Goal: Task Accomplishment & Management: Complete application form

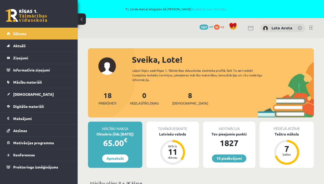
click at [310, 28] on link at bounding box center [311, 28] width 4 height 4
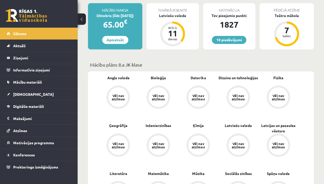
scroll to position [103, 0]
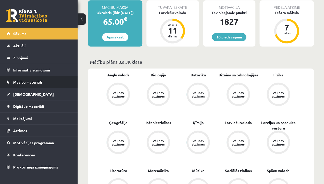
click at [45, 80] on link "Mācību materiāli" at bounding box center [39, 82] width 64 height 12
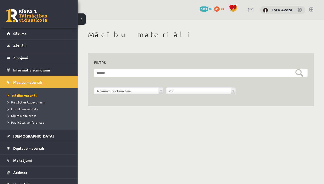
click at [19, 102] on span "Pieslēgties Uzdevumiem" at bounding box center [27, 102] width 38 height 4
click at [24, 95] on span "Mācību materiāli" at bounding box center [21, 96] width 26 height 4
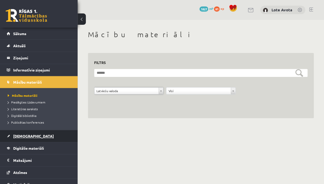
click at [63, 132] on link "[DEMOGRAPHIC_DATA]" at bounding box center [39, 136] width 64 height 12
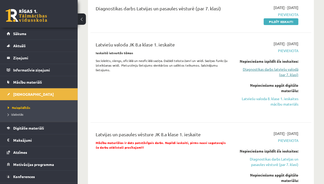
scroll to position [352, 0]
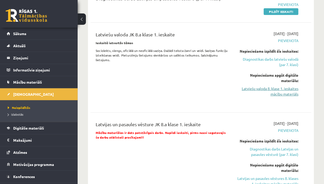
click at [265, 86] on link "Latviešu valoda 8. klase 1. ieskaites mācību materiāls" at bounding box center [267, 91] width 62 height 11
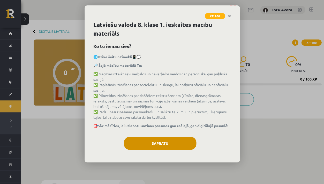
click at [183, 147] on button "Sapratu" at bounding box center [160, 143] width 72 height 13
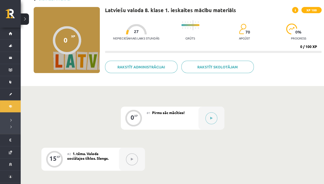
scroll to position [33, 0]
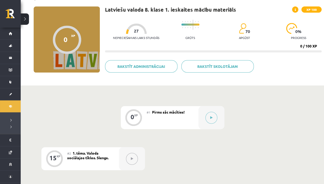
click at [205, 120] on div at bounding box center [211, 117] width 26 height 23
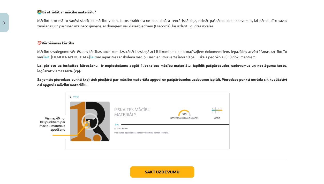
scroll to position [372, 0]
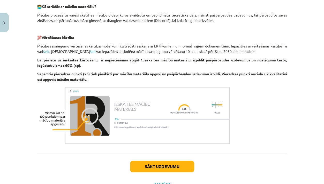
click at [162, 169] on button "Sākt uzdevumu" at bounding box center [162, 166] width 64 height 11
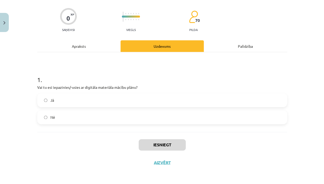
scroll to position [36, 0]
click at [146, 96] on label "Jā" at bounding box center [162, 100] width 249 height 13
click at [147, 141] on button "Iesniegt" at bounding box center [162, 144] width 47 height 11
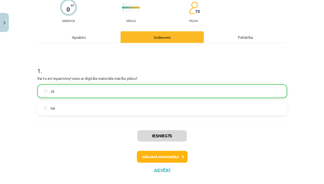
click at [166, 162] on button "Nākamā nodarbība" at bounding box center [162, 157] width 51 height 12
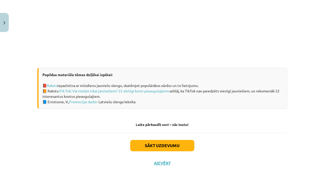
scroll to position [325, 0]
click at [141, 145] on button "Sākt uzdevumu" at bounding box center [162, 145] width 64 height 11
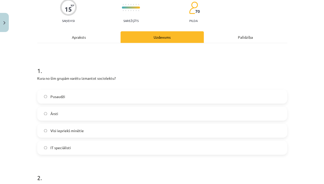
scroll to position [54, 0]
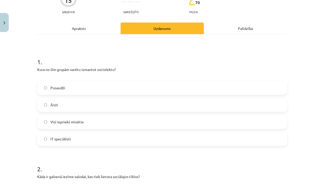
click at [90, 126] on label "Visi iepriekš minētie" at bounding box center [162, 122] width 249 height 13
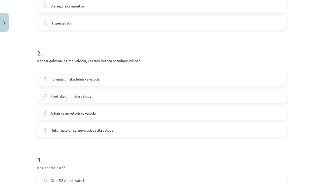
scroll to position [169, 0]
click at [64, 84] on label "Formāla un akadēmiska valoda" at bounding box center [162, 79] width 249 height 13
click at [63, 130] on span "Neformāla un sarunvalodas stila valoda" at bounding box center [81, 130] width 63 height 5
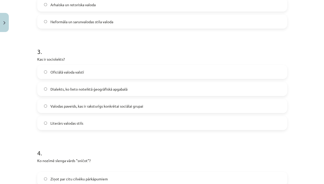
scroll to position [279, 0]
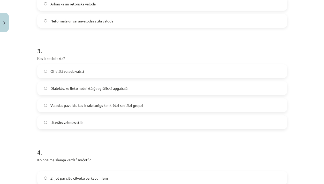
click at [90, 108] on label "Valodas paveids, kas ir raksturīgs konkrētai sociālai grupai" at bounding box center [162, 105] width 249 height 13
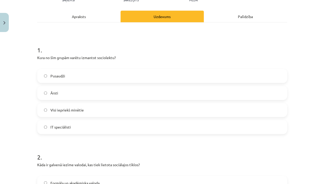
scroll to position [65, 0]
click at [90, 127] on label "IT speciālisti" at bounding box center [162, 127] width 249 height 13
click at [91, 114] on label "Visi iepriekš minētie" at bounding box center [162, 110] width 249 height 13
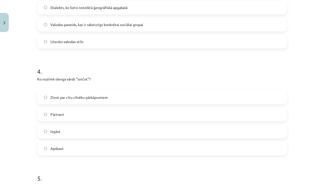
scroll to position [362, 0]
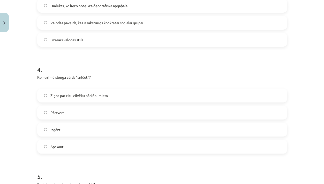
click at [95, 101] on label "Ziņot par citu cilvēku pārkāpumiem" at bounding box center [162, 95] width 249 height 13
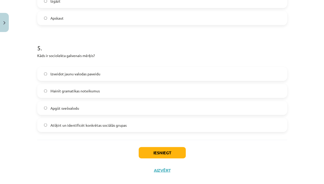
scroll to position [490, 0]
click at [92, 128] on label "Atšķirt un identificēt konkrētas sociālās grupas" at bounding box center [162, 125] width 249 height 13
click at [146, 149] on button "Iesniegt" at bounding box center [162, 152] width 47 height 11
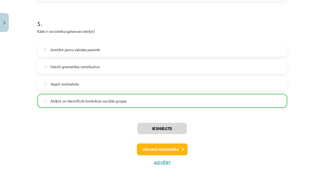
scroll to position [514, 0]
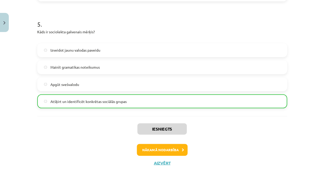
click at [151, 148] on button "Nākamā nodarbība" at bounding box center [162, 150] width 51 height 12
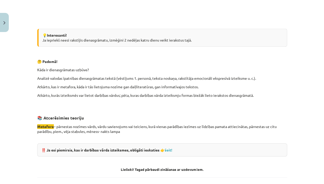
scroll to position [453, 0]
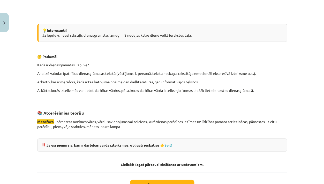
click at [168, 145] on div "‼️ Ja esi piemirsis, kas ir darbības vārda izteiksmes, obligāti ieskaties 👉 šei…" at bounding box center [162, 145] width 250 height 13
click at [168, 143] on link "šeit!" at bounding box center [169, 145] width 8 height 5
click at [165, 181] on button "Sākt uzdevumu" at bounding box center [162, 185] width 64 height 11
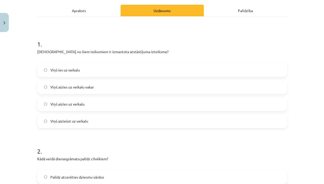
scroll to position [72, 0]
drag, startPoint x: 98, startPoint y: 52, endPoint x: 134, endPoint y: 53, distance: 37.0
click at [134, 53] on p "Kurā no šiem teikumiem ir izmantota atstāstījuma izteiksme?" at bounding box center [162, 54] width 250 height 11
copy p "atstāstījuma izteiksme"
click at [136, 112] on div "Viņš ies uz veikalu Viņš aizies uz veikalu vakar Viņš aizies uz veikalu Viņš ai…" at bounding box center [162, 95] width 250 height 65
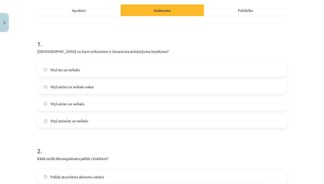
click at [137, 110] on label "Viņš aizies uz veikalu" at bounding box center [162, 104] width 249 height 13
click at [89, 123] on label "Viņš aiziešot uz veikalu" at bounding box center [162, 121] width 249 height 13
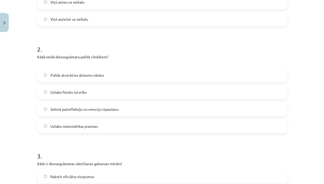
scroll to position [175, 0]
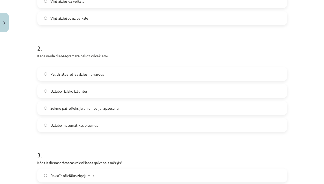
click at [99, 107] on span "Sekmē pašrefleksiju un emociju izpaušanu" at bounding box center [84, 108] width 68 height 5
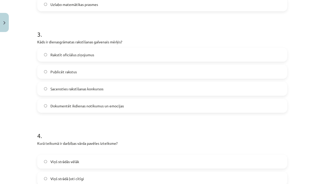
scroll to position [296, 0]
click at [98, 111] on label "Dokumentēt ikdienas notikumus un emocijas" at bounding box center [162, 105] width 249 height 13
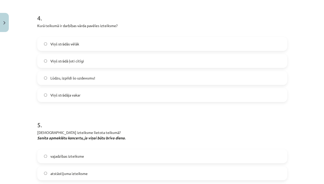
scroll to position [414, 0]
click at [91, 79] on span "Lūdzu, izpildi šo uzdevumu!" at bounding box center [72, 77] width 45 height 5
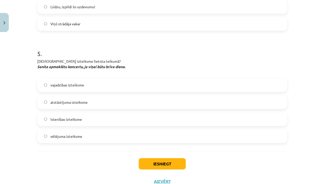
scroll to position [485, 0]
click at [62, 131] on label "vēlējuma izteiksme" at bounding box center [162, 135] width 249 height 13
click at [156, 161] on button "Iesniegt" at bounding box center [162, 163] width 47 height 11
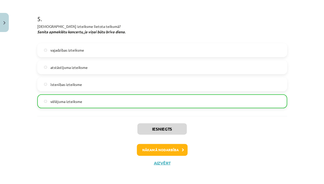
click at [159, 146] on button "Nākamā nodarbība" at bounding box center [162, 150] width 51 height 12
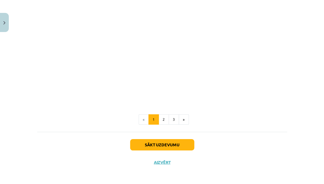
scroll to position [258, 0]
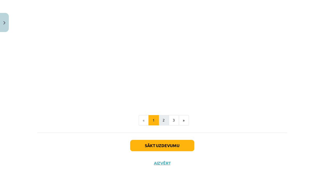
click at [163, 122] on button "2" at bounding box center [164, 120] width 10 height 10
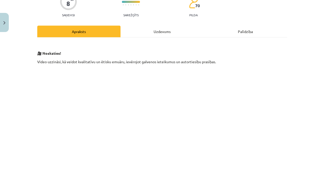
scroll to position [68, 0]
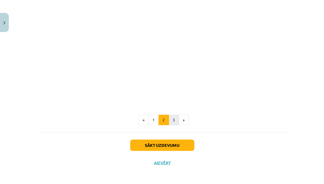
click at [173, 121] on button "3" at bounding box center [174, 120] width 10 height 10
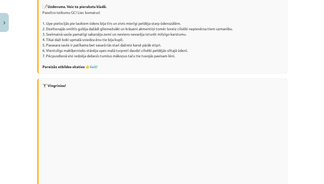
scroll to position [219, 0]
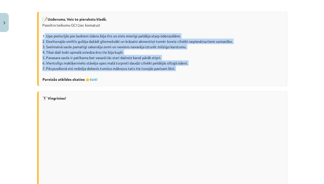
drag, startPoint x: 42, startPoint y: 33, endPoint x: 88, endPoint y: 69, distance: 58.6
click at [88, 69] on div "📝 Uzdevums. Veic to pierakstu kladē. Pasvītro teikumu GC! Liec komatus! 1. Upe …" at bounding box center [162, 49] width 250 height 75
copy div "1. Upe pielocījās pie laukiem ūdens bija tīrs un zivis mierīgi peldēja starp ūd…"
click at [94, 77] on link "šeit!" at bounding box center [94, 79] width 8 height 5
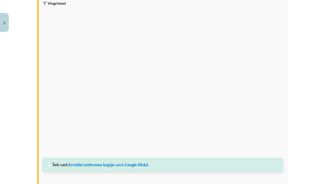
scroll to position [317, 0]
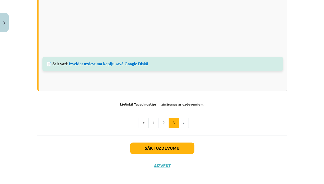
click at [154, 144] on button "Sākt uzdevumu" at bounding box center [162, 148] width 64 height 11
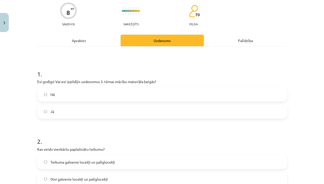
scroll to position [54, 0]
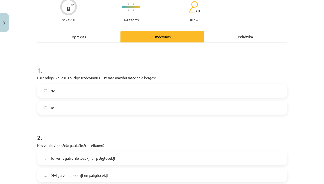
click at [95, 110] on label "Jā" at bounding box center [162, 107] width 249 height 13
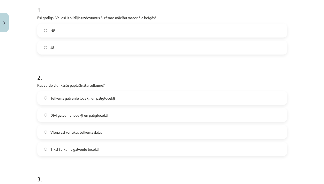
scroll to position [114, 0]
drag, startPoint x: 37, startPoint y: 85, endPoint x: 95, endPoint y: 88, distance: 58.6
click at [95, 88] on div "2 . Kas veido vienkāršu paplašinātu teikumu? Teikuma galvenie locekļi un palīgl…" at bounding box center [162, 110] width 250 height 91
copy div "Kas veido vienkāršu paplašinātu teikumu?"
click at [123, 98] on label "Teikuma galvenie locekļi un palīglocekļi" at bounding box center [162, 98] width 249 height 13
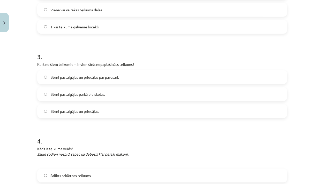
scroll to position [236, 0]
click at [115, 110] on label "Bērni pastaigājas un priecājas." at bounding box center [162, 111] width 249 height 13
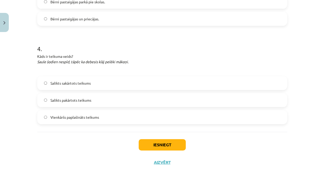
scroll to position [328, 0]
click at [71, 116] on span "Vienkāršs paplašināts teikums" at bounding box center [74, 117] width 49 height 5
click at [166, 141] on button "Iesniegt" at bounding box center [162, 145] width 47 height 11
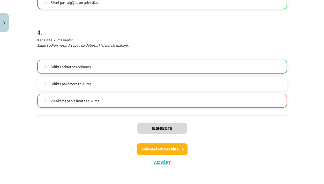
scroll to position [345, 0]
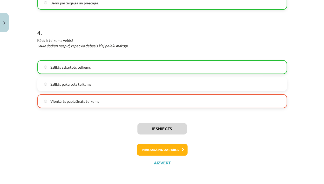
click at [166, 150] on button "Nākamā nodarbība" at bounding box center [162, 150] width 51 height 12
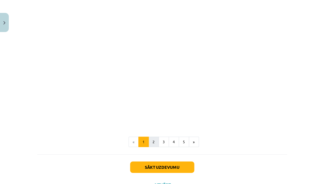
click at [153, 140] on button "2" at bounding box center [153, 142] width 10 height 10
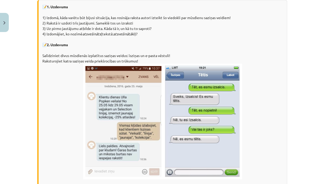
scroll to position [296, 0]
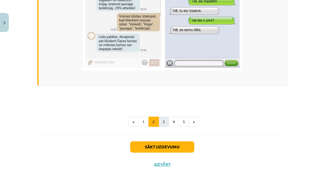
click at [162, 119] on button "3" at bounding box center [164, 122] width 10 height 10
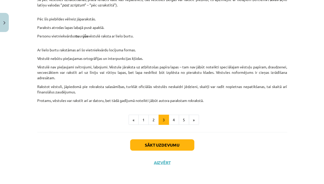
scroll to position [503, 0]
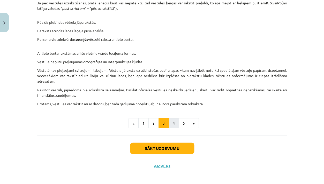
click at [176, 123] on button "4" at bounding box center [174, 123] width 10 height 10
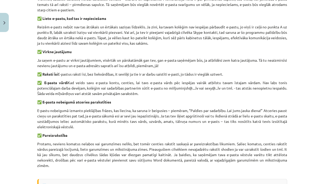
scroll to position [270, 0]
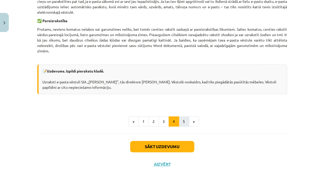
click at [183, 124] on button "5" at bounding box center [184, 122] width 10 height 10
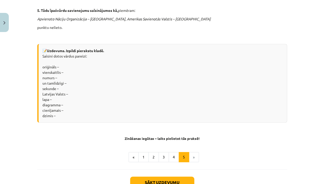
scroll to position [409, 0]
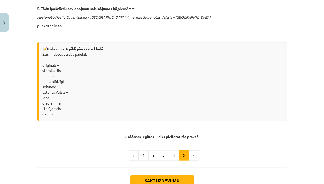
drag, startPoint x: 41, startPoint y: 58, endPoint x: 68, endPoint y: 112, distance: 60.0
click at [68, 112] on div "📝 Uzdevums. Izpildi pierakstu kladē. Saīsini dotos vārdus pareizi: oriģināls – …" at bounding box center [162, 81] width 250 height 79
copy div "oriģināls – vienskaitlis – numurs – un tamlīdzīgi – sekunde – Latvijas Valsts –…"
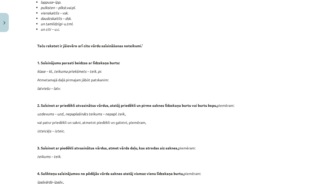
scroll to position [216, 0]
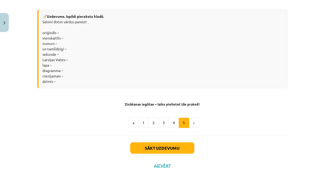
click at [149, 147] on button "Sākt uzdevumu" at bounding box center [162, 148] width 64 height 11
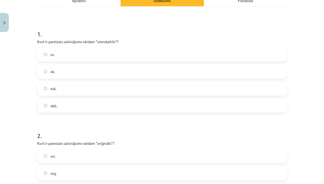
scroll to position [91, 0]
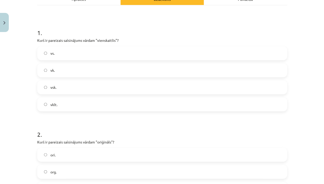
click at [63, 90] on label "vsk." at bounding box center [162, 87] width 249 height 13
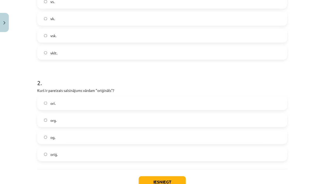
scroll to position [143, 0]
click at [85, 118] on label "org." at bounding box center [162, 120] width 249 height 13
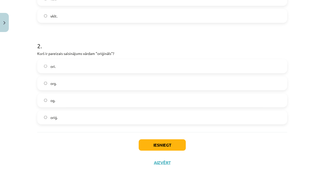
scroll to position [180, 0]
click at [156, 145] on button "Iesniegt" at bounding box center [162, 145] width 47 height 11
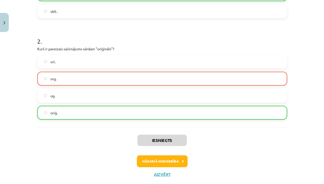
scroll to position [184, 0]
click at [171, 167] on div "Iesniegts Nākamā nodarbība Aizvērt" at bounding box center [162, 154] width 250 height 53
click at [171, 166] on button "Nākamā nodarbība" at bounding box center [162, 162] width 51 height 12
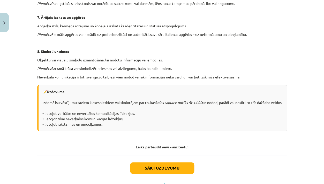
scroll to position [367, 0]
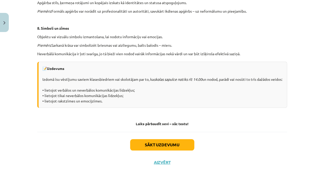
click at [172, 151] on div "Sākt uzdevumu Aizvērt" at bounding box center [162, 150] width 250 height 36
click at [174, 146] on button "Sākt uzdevumu" at bounding box center [162, 144] width 64 height 11
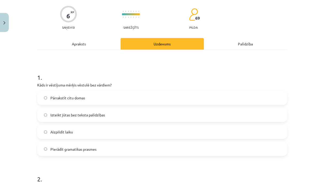
scroll to position [47, 0]
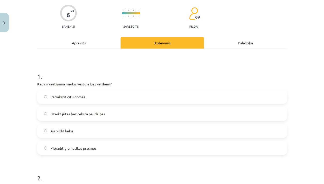
click at [127, 115] on label "Izteikt jūtas bez teksta palīdzības" at bounding box center [162, 114] width 249 height 13
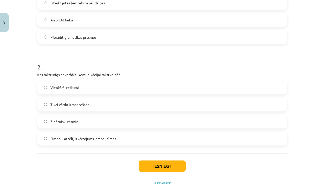
scroll to position [160, 0]
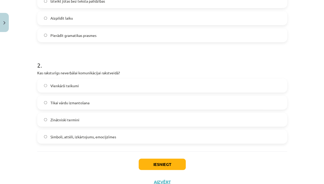
click at [62, 141] on label "Simboli, attēli, izkārtojums, emocijzīmes" at bounding box center [162, 136] width 249 height 13
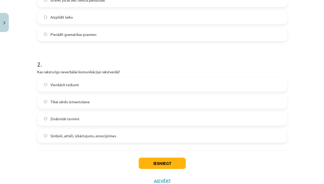
click at [155, 159] on button "Iesniegt" at bounding box center [162, 163] width 47 height 11
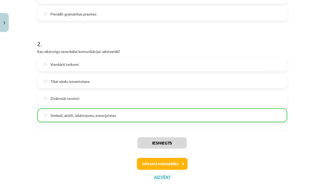
scroll to position [189, 0]
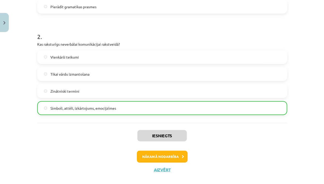
click at [174, 155] on button "Nākamā nodarbība" at bounding box center [162, 157] width 51 height 12
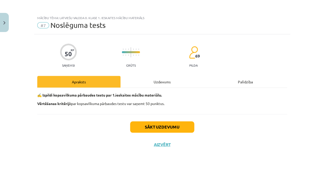
scroll to position [0, 0]
click at [176, 126] on button "Sākt uzdevumu" at bounding box center [162, 127] width 64 height 11
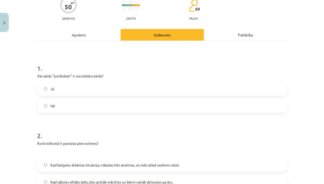
scroll to position [48, 0]
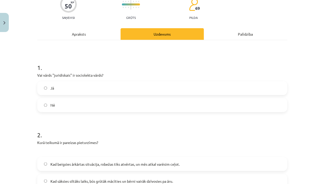
click at [145, 87] on label "Jā" at bounding box center [162, 88] width 249 height 13
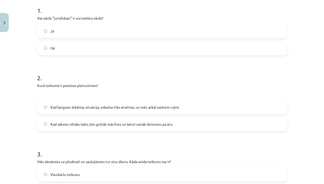
scroll to position [115, 0]
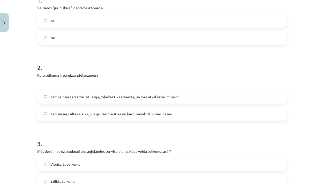
click at [144, 102] on label "Kad beigsies ārkārtas situācija, robežas tiks atvērtas, un mēs atkal varēsim ce…" at bounding box center [162, 96] width 249 height 13
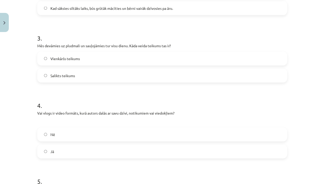
scroll to position [222, 0]
click at [115, 60] on label "Vienkāršs teikums" at bounding box center [162, 57] width 249 height 13
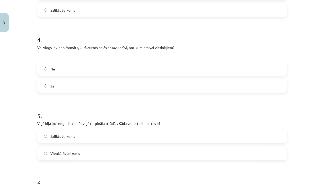
scroll to position [287, 0]
click at [109, 88] on label "Jā" at bounding box center [162, 85] width 249 height 13
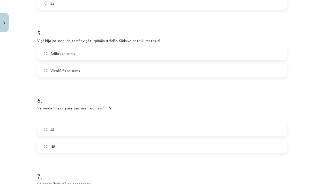
scroll to position [371, 0]
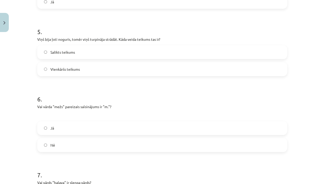
click at [103, 55] on label "Salikts teikums" at bounding box center [162, 52] width 249 height 13
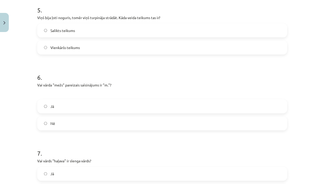
scroll to position [396, 0]
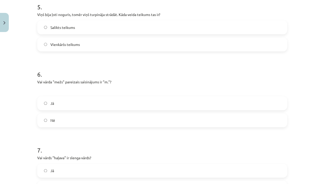
click at [62, 119] on label "Nē" at bounding box center [162, 120] width 249 height 13
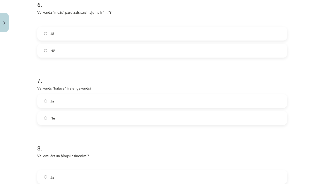
scroll to position [466, 0]
click at [66, 104] on label "Jā" at bounding box center [162, 100] width 249 height 13
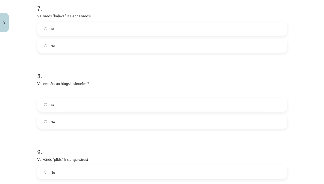
scroll to position [538, 0]
click at [65, 112] on div "Jā Nē" at bounding box center [162, 113] width 250 height 31
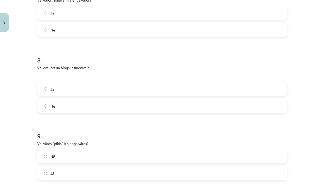
scroll to position [554, 0]
click at [69, 89] on label "Jā" at bounding box center [162, 88] width 249 height 13
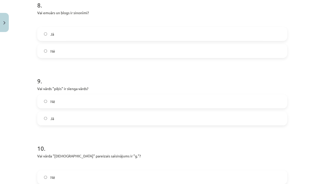
scroll to position [611, 0]
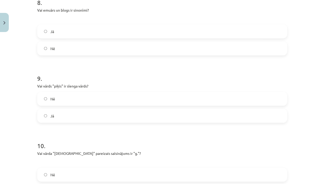
click at [65, 117] on label "Jā" at bounding box center [162, 116] width 249 height 13
click at [67, 102] on label "Nē" at bounding box center [162, 99] width 249 height 13
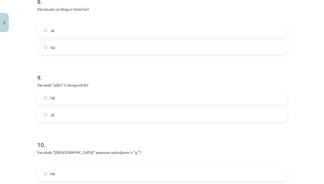
click at [65, 118] on label "Jā" at bounding box center [162, 115] width 249 height 13
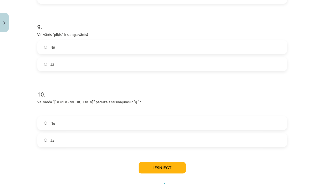
scroll to position [666, 0]
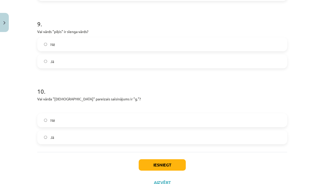
click at [64, 125] on label "Nē" at bounding box center [162, 120] width 249 height 13
click at [171, 166] on button "Iesniegt" at bounding box center [162, 165] width 47 height 11
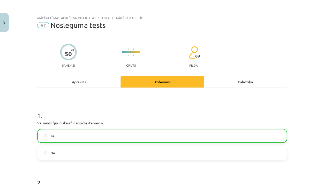
scroll to position [0, 0]
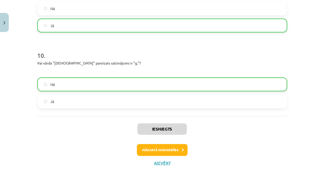
click at [171, 150] on button "Nākamā nodarbība" at bounding box center [162, 150] width 51 height 12
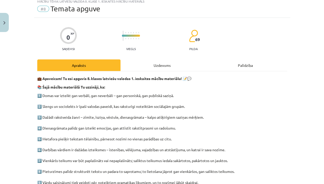
scroll to position [19, 0]
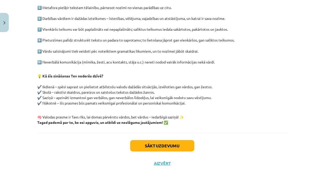
click at [171, 150] on button "Sākt uzdevumu" at bounding box center [162, 145] width 64 height 11
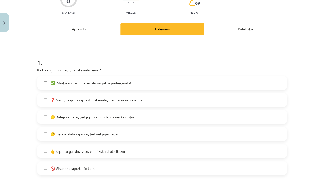
scroll to position [53, 0]
click at [140, 139] on label "🙂 Lielāko daļu saprotu, bet vēl jāpamācās" at bounding box center [162, 134] width 249 height 13
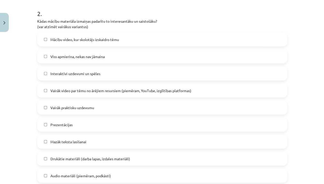
scroll to position [238, 0]
click at [157, 80] on div "Interaktīvi uzdevumi un spēles" at bounding box center [162, 73] width 250 height 14
click at [154, 81] on div "Mācību video, kur skolotājs izskaidro tēmu Viss apmierina, nekas nav jāmaina In…" at bounding box center [162, 124] width 250 height 185
click at [145, 76] on label "Interaktīvi uzdevumi un spēles" at bounding box center [162, 73] width 249 height 13
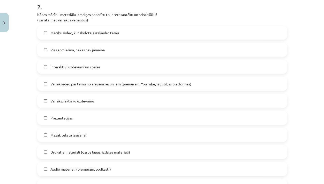
scroll to position [244, 0]
click at [103, 101] on label "Vairāk praktisku uzdevumu" at bounding box center [162, 101] width 249 height 13
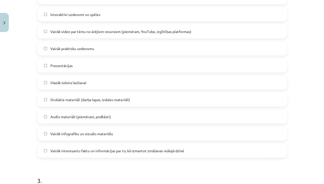
scroll to position [297, 0]
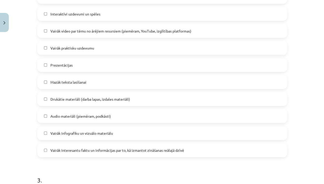
click at [95, 120] on label "Audio materiāli (piemēram, podkāsti)" at bounding box center [162, 116] width 249 height 13
click at [93, 134] on span "Vairāk infografiku un vizuālo materiālu" at bounding box center [81, 133] width 63 height 5
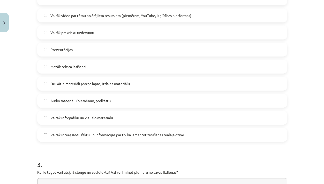
scroll to position [319, 0]
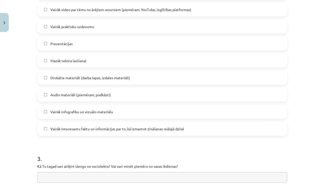
click at [94, 131] on span "Vairāk interesantu faktu un informācijas par to, kā izmantot zināšanas reālajā …" at bounding box center [117, 128] width 134 height 5
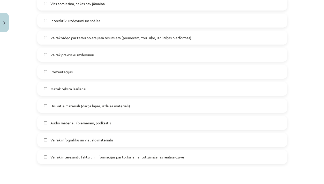
scroll to position [378, 0]
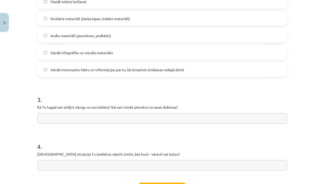
click at [96, 118] on input "text" at bounding box center [162, 118] width 250 height 11
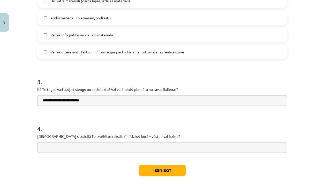
scroll to position [408, 0]
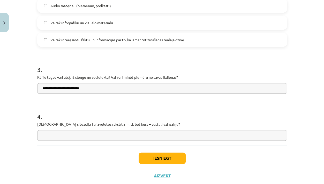
type input "**********"
click at [78, 133] on input "text" at bounding box center [162, 135] width 250 height 11
click at [179, 161] on button "Iesniegt" at bounding box center [162, 158] width 47 height 11
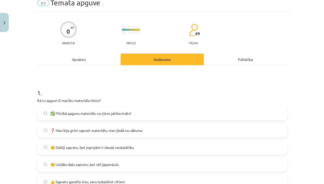
scroll to position [10, 0]
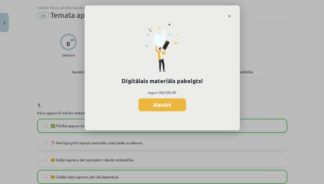
drag, startPoint x: 169, startPoint y: 99, endPoint x: 169, endPoint y: 95, distance: 4.4
click at [169, 95] on div "Digitālais materiāls pabeigts! Ieguvi 90/100 XP Aizvērt" at bounding box center [162, 74] width 155 height 113
click at [179, 112] on div "Digitālais materiāls pabeigts! Ieguvi 90/100 XP Aizvērt" at bounding box center [162, 74] width 155 height 113
click at [176, 104] on button "Aizvērt" at bounding box center [162, 105] width 48 height 13
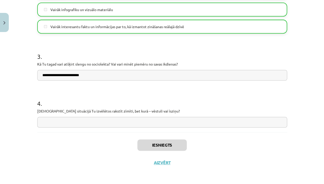
scroll to position [130, 0]
click at [160, 165] on button "Aizvērt" at bounding box center [162, 162] width 20 height 5
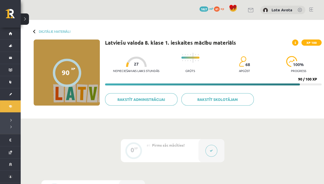
scroll to position [0, 0]
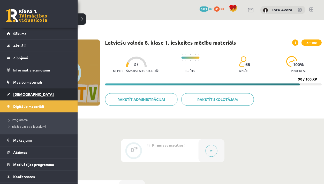
click at [20, 92] on span "[DEMOGRAPHIC_DATA]" at bounding box center [33, 94] width 41 height 5
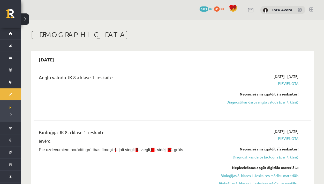
scroll to position [2, 0]
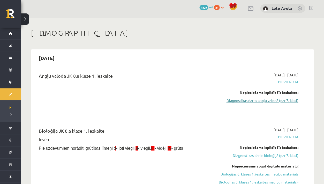
click at [256, 99] on link "Diagnostikas darbs angļu valodā (par 7. klasi)" at bounding box center [257, 100] width 81 height 5
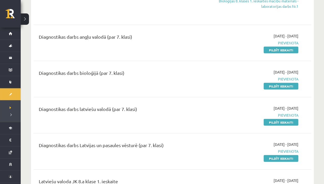
scroll to position [185, 0]
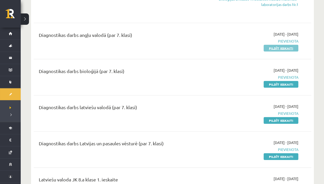
click at [290, 49] on link "Pildīt ieskaiti" at bounding box center [281, 48] width 35 height 7
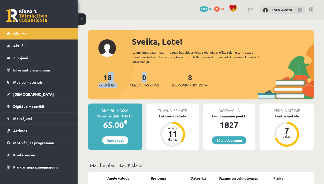
drag, startPoint x: 126, startPoint y: 65, endPoint x: 92, endPoint y: 67, distance: 33.9
click at [92, 67] on div "Sveika, Lote! Laipni lūgts savā Rīgas 1. Tālmācības vidusskolas skolnieka profi…" at bounding box center [201, 67] width 226 height 64
click at [21, 85] on link "Mācību materiāli" at bounding box center [39, 82] width 64 height 12
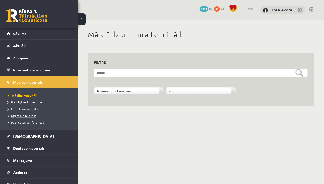
click at [22, 116] on span "Digitālā bibliotēka" at bounding box center [22, 116] width 29 height 4
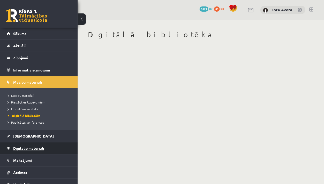
click at [23, 146] on span "Digitālie materiāli" at bounding box center [28, 148] width 31 height 5
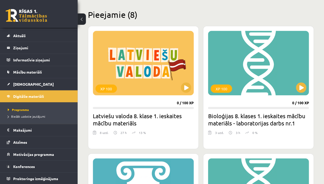
scroll to position [128, 0]
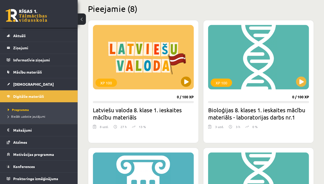
click at [169, 75] on div "XP 100" at bounding box center [143, 57] width 101 height 65
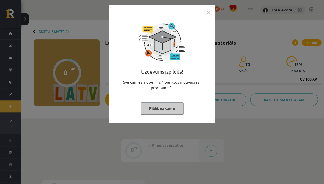
click at [204, 17] on div "Uzdevums izpildīts! Sveicam esi nopelnījis 1 punktus motivācijas programmā Pild…" at bounding box center [162, 67] width 100 height 103
click at [210, 14] on img "Close" at bounding box center [208, 13] width 8 height 8
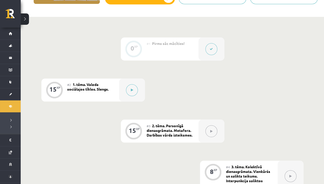
scroll to position [112, 0]
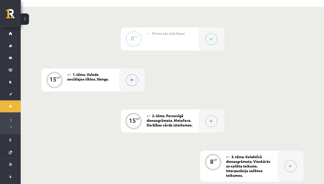
click at [130, 79] on button at bounding box center [132, 80] width 12 height 12
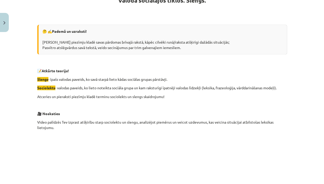
scroll to position [105, 0]
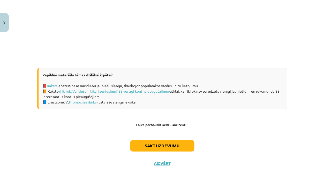
click at [176, 148] on button "Sākt uzdevumu" at bounding box center [162, 145] width 64 height 11
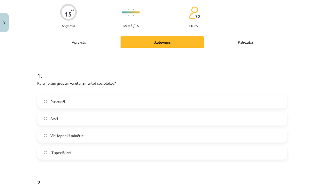
scroll to position [0, 0]
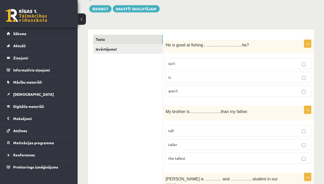
scroll to position [58, 0]
click at [83, 19] on button at bounding box center [82, 18] width 8 height 11
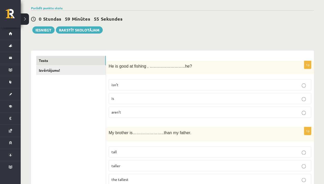
scroll to position [36, 0]
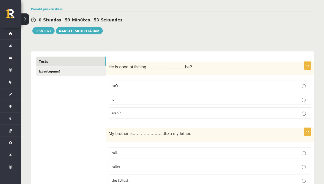
click at [147, 98] on p "is" at bounding box center [209, 99] width 197 height 5
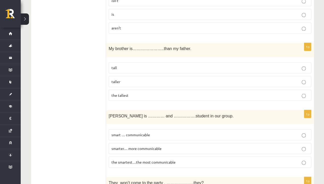
scroll to position [120, 0]
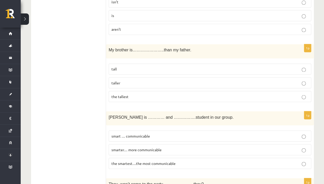
click at [139, 83] on p "taller" at bounding box center [209, 82] width 197 height 5
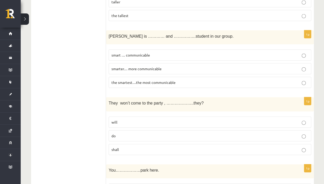
scroll to position [201, 0]
click at [179, 84] on label "the smartest…the most communicable" at bounding box center [210, 82] width 203 height 11
click at [178, 81] on p "the smartest…the most communicable" at bounding box center [209, 82] width 197 height 5
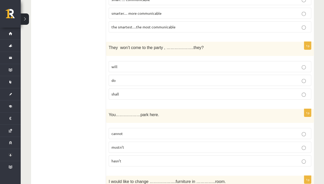
scroll to position [257, 0]
click at [177, 65] on p "will" at bounding box center [209, 66] width 197 height 5
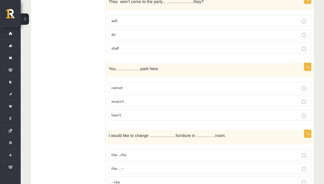
scroll to position [320, 0]
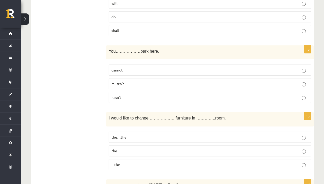
click at [177, 70] on p "cannot" at bounding box center [209, 70] width 197 height 5
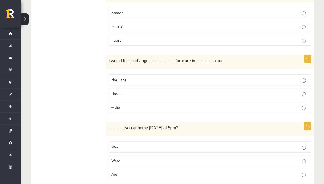
scroll to position [378, 0]
click at [134, 91] on p "the… --" at bounding box center [209, 93] width 197 height 5
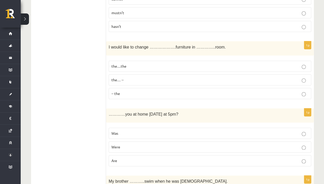
scroll to position [390, 0]
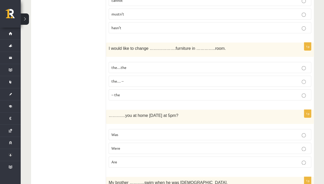
click at [157, 68] on label "the…the" at bounding box center [210, 67] width 203 height 11
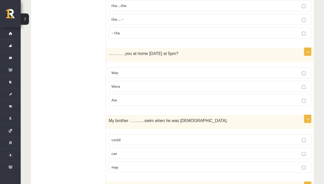
scroll to position [461, 0]
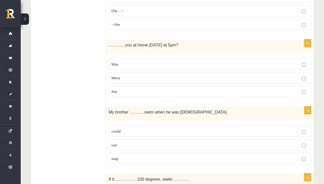
click at [126, 77] on label "Were" at bounding box center [210, 77] width 203 height 11
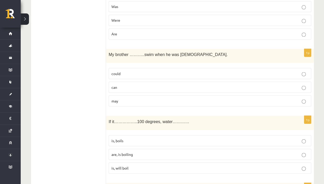
scroll to position [519, 0]
click at [139, 71] on p "could" at bounding box center [209, 72] width 197 height 5
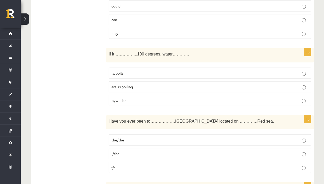
scroll to position [587, 0]
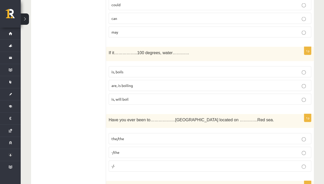
click at [124, 98] on label "is, will boil" at bounding box center [210, 99] width 203 height 11
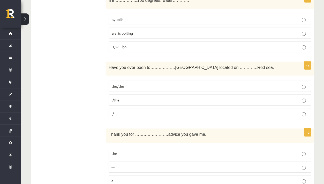
scroll to position [640, 0]
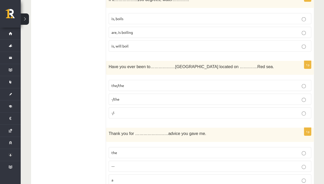
click at [138, 83] on p "the/the" at bounding box center [209, 85] width 197 height 5
click at [133, 99] on label "-/the" at bounding box center [210, 99] width 203 height 11
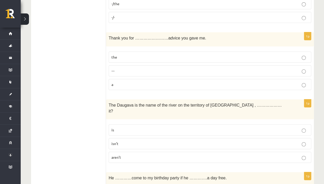
scroll to position [737, 0]
click at [149, 56] on label "the" at bounding box center [210, 56] width 203 height 11
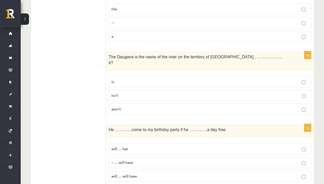
scroll to position [785, 0]
click at [149, 77] on fieldset "is isn’t aren’t" at bounding box center [210, 94] width 203 height 43
click at [146, 93] on p "isn’t" at bounding box center [209, 95] width 197 height 5
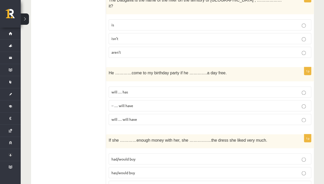
scroll to position [842, 0]
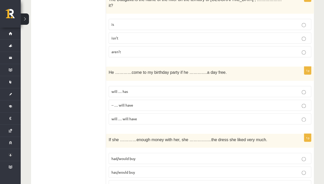
click at [123, 117] on span "will … will have" at bounding box center [124, 119] width 26 height 5
click at [141, 89] on p "will … has" at bounding box center [209, 91] width 197 height 5
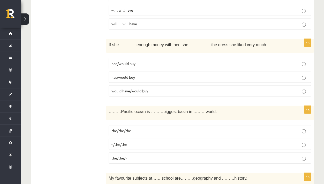
scroll to position [937, 0]
click at [147, 75] on p "has/would buy" at bounding box center [209, 77] width 197 height 5
click at [150, 58] on label "had/would buy" at bounding box center [210, 63] width 203 height 11
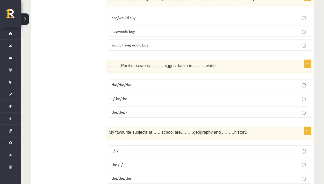
scroll to position [983, 0]
click at [136, 79] on label "the/the/the" at bounding box center [210, 84] width 203 height 11
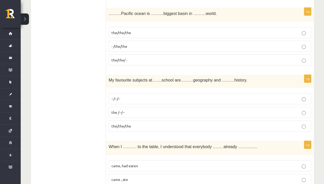
scroll to position [1041, 0]
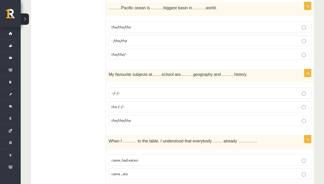
click at [134, 88] on label "--/--/--" at bounding box center [210, 93] width 203 height 11
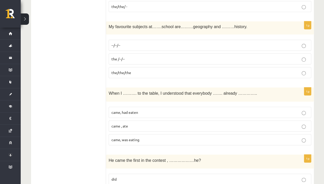
scroll to position [1092, 0]
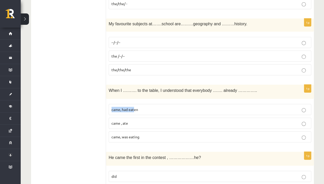
drag, startPoint x: 134, startPoint y: 88, endPoint x: 134, endPoint y: 100, distance: 12.2
click at [134, 100] on div "1p When I ………. to the table, I understood that everybody ……. already ………….. cam…" at bounding box center [210, 116] width 208 height 62
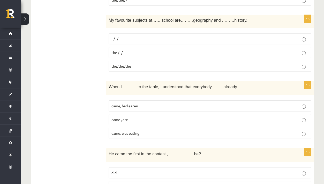
click at [143, 131] on p "came, was eating" at bounding box center [209, 133] width 197 height 5
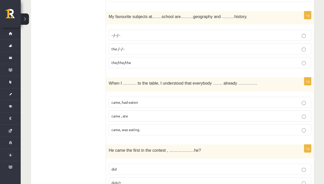
scroll to position [1098, 0]
click at [147, 100] on p "came, had eaten" at bounding box center [209, 102] width 197 height 5
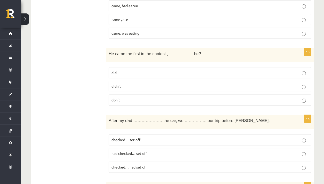
scroll to position [1196, 0]
click at [133, 84] on p "didn’t" at bounding box center [209, 86] width 197 height 5
click at [133, 70] on p "did" at bounding box center [209, 72] width 197 height 5
click at [145, 81] on label "didn’t" at bounding box center [210, 86] width 203 height 11
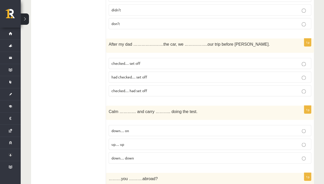
scroll to position [1273, 0]
click at [144, 71] on label "had checked… set off" at bounding box center [210, 76] width 203 height 11
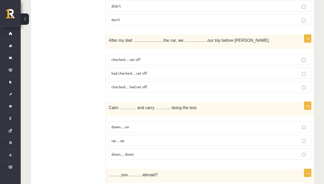
scroll to position [1276, 0]
click at [139, 54] on label "checked… set off" at bounding box center [210, 59] width 203 height 11
click at [137, 71] on span "had checked… set off" at bounding box center [129, 73] width 36 height 5
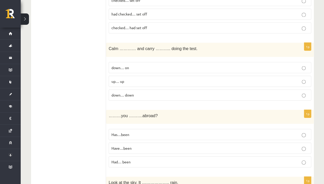
scroll to position [1336, 0]
click at [147, 62] on label "down… on" at bounding box center [210, 67] width 203 height 11
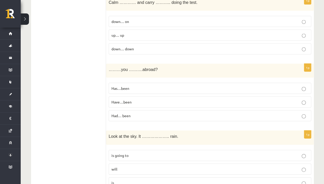
scroll to position [1383, 0]
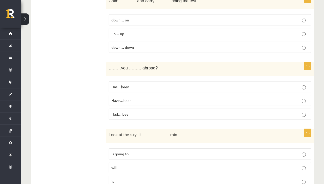
click at [141, 98] on p "Have…been" at bounding box center [209, 100] width 197 height 5
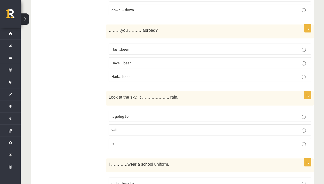
scroll to position [1422, 0]
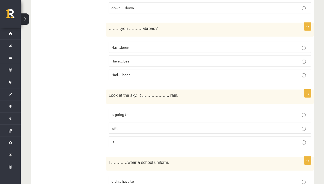
click at [142, 112] on p "is going to" at bounding box center [209, 114] width 197 height 5
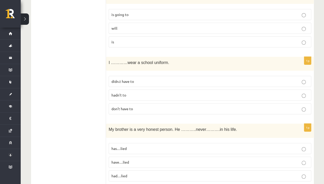
scroll to position [1522, 0]
click at [147, 79] on p "didn.t have to" at bounding box center [209, 81] width 197 height 5
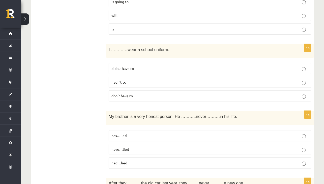
click at [156, 93] on p "don’t have to" at bounding box center [209, 95] width 197 height 5
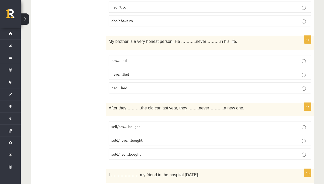
scroll to position [1611, 0]
click at [163, 55] on label "has…lied" at bounding box center [210, 60] width 203 height 11
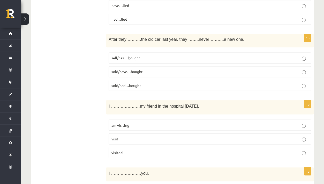
scroll to position [1677, 0]
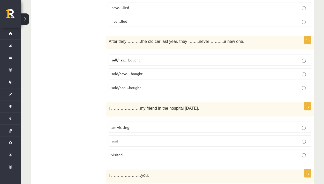
click at [159, 71] on p "sold/have…bought" at bounding box center [209, 73] width 197 height 5
click at [157, 85] on p "sold/had…bought" at bounding box center [209, 87] width 197 height 5
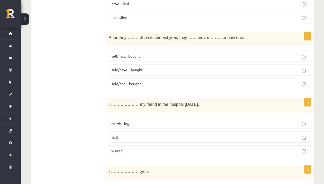
scroll to position [1680, 0]
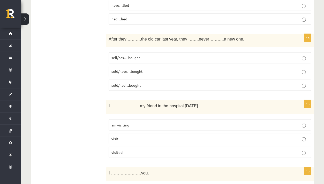
click at [140, 66] on label "sold/have…bought" at bounding box center [210, 71] width 203 height 11
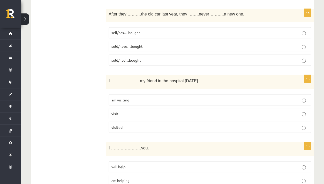
scroll to position [1706, 0]
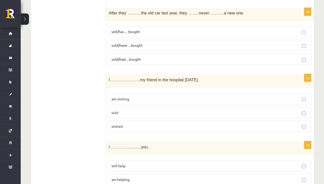
click at [119, 121] on label "visited" at bounding box center [210, 126] width 203 height 11
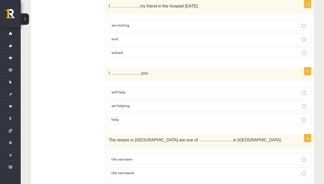
scroll to position [1780, 0]
click at [117, 84] on fieldset "will help am helping help" at bounding box center [210, 105] width 203 height 43
click at [121, 89] on p "will help" at bounding box center [209, 91] width 197 height 5
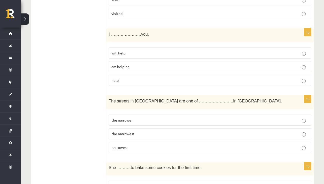
scroll to position [1834, 0]
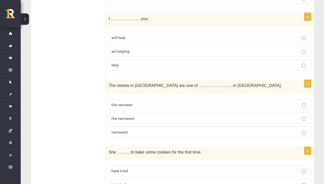
click at [146, 116] on p "the narrowest" at bounding box center [209, 118] width 197 height 5
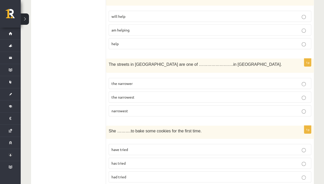
scroll to position [1855, 0]
click at [128, 158] on label "has tried" at bounding box center [210, 163] width 203 height 11
click at [124, 175] on span "had tried" at bounding box center [118, 177] width 15 height 5
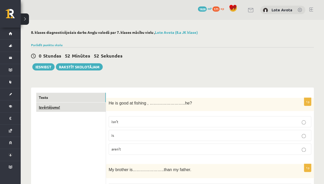
scroll to position [0, 0]
click at [84, 108] on link "Izvērtējums!" at bounding box center [71, 108] width 70 height 10
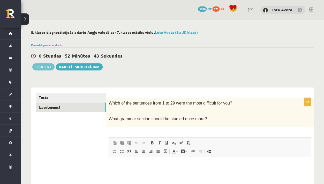
click at [40, 69] on button "Iesniegt" at bounding box center [43, 66] width 22 height 7
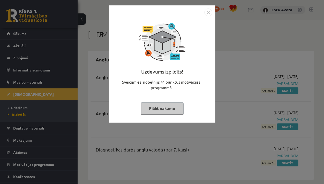
click at [156, 118] on div "Uzdevums izpildīts! Sveicam esi nopelnījis 41 punktus motivācijas programmā Pil…" at bounding box center [162, 67] width 100 height 103
click at [156, 110] on button "Pildīt nākamo" at bounding box center [162, 109] width 42 height 12
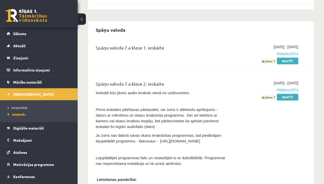
scroll to position [2022, 0]
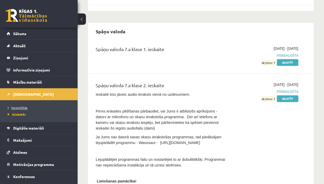
click at [20, 108] on span "Neizpildītās" at bounding box center [18, 108] width 20 height 4
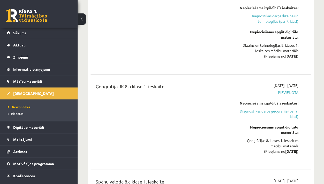
scroll to position [1459, 0]
